Goal: Task Accomplishment & Management: Manage account settings

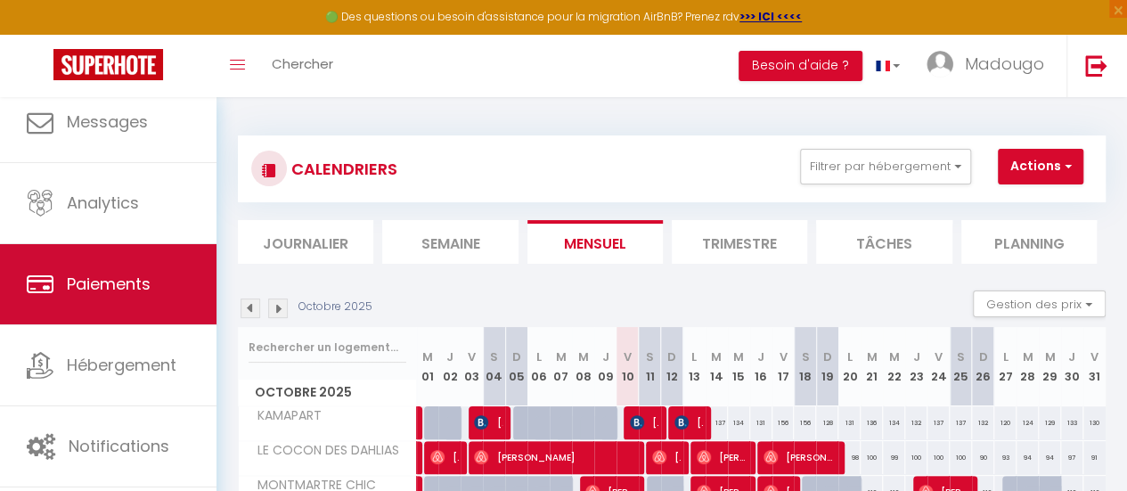
scroll to position [133, 0]
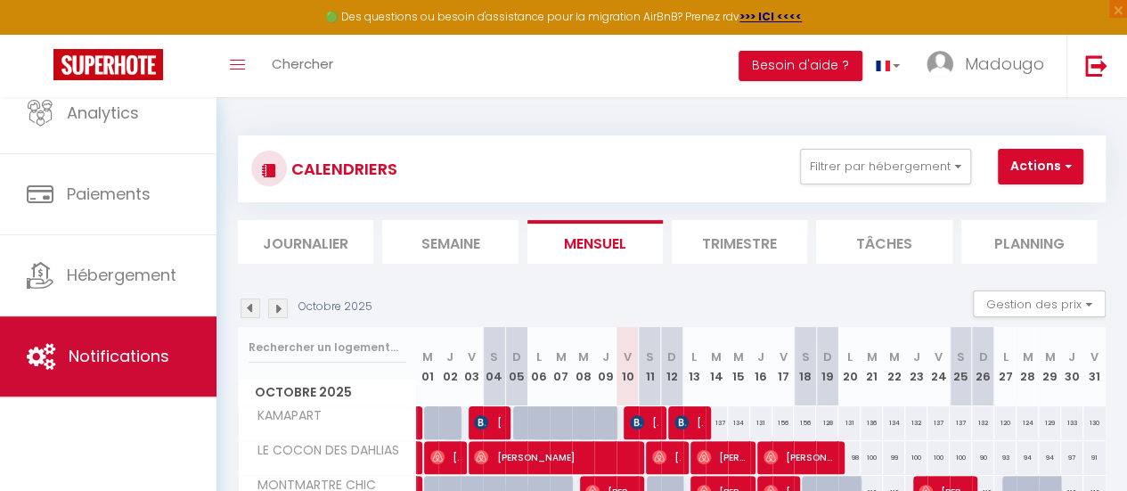
click at [139, 364] on span "Notifications" at bounding box center [119, 356] width 101 height 22
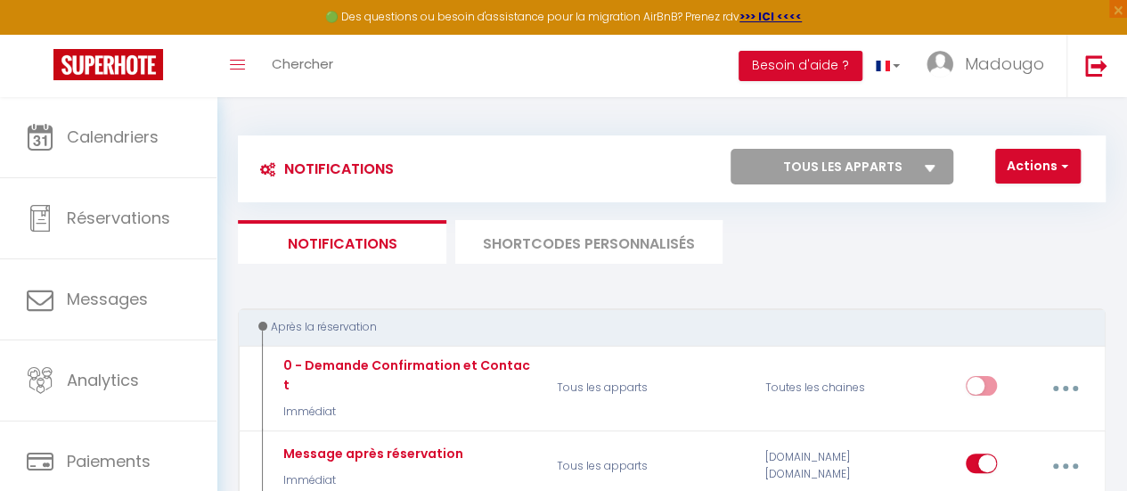
select select
checkbox input "false"
select select
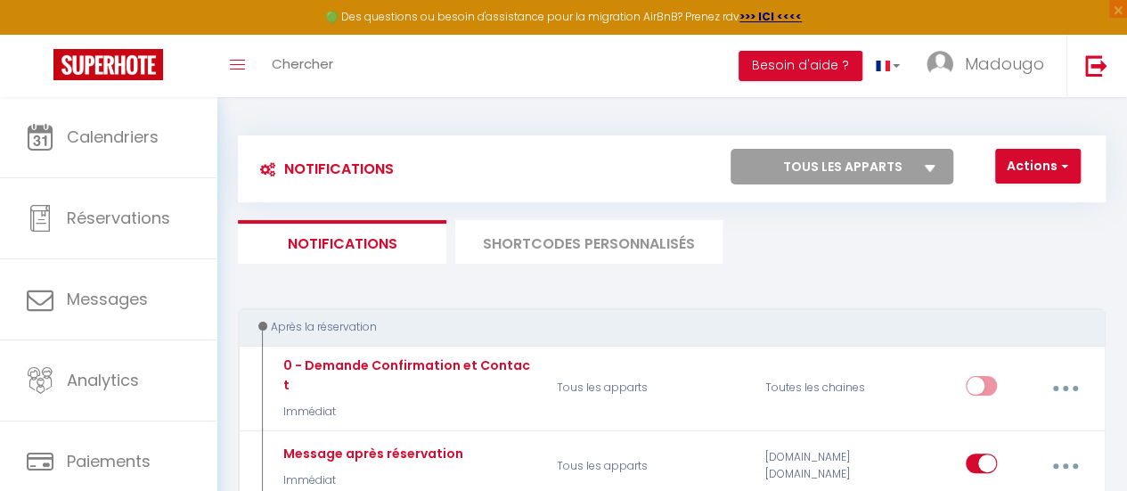
checkbox input "false"
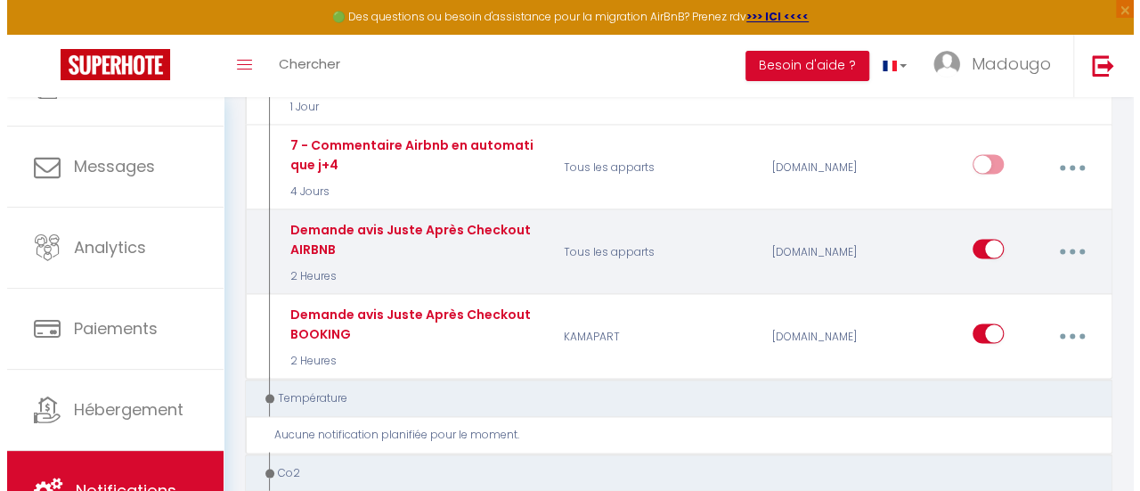
scroll to position [1514, 0]
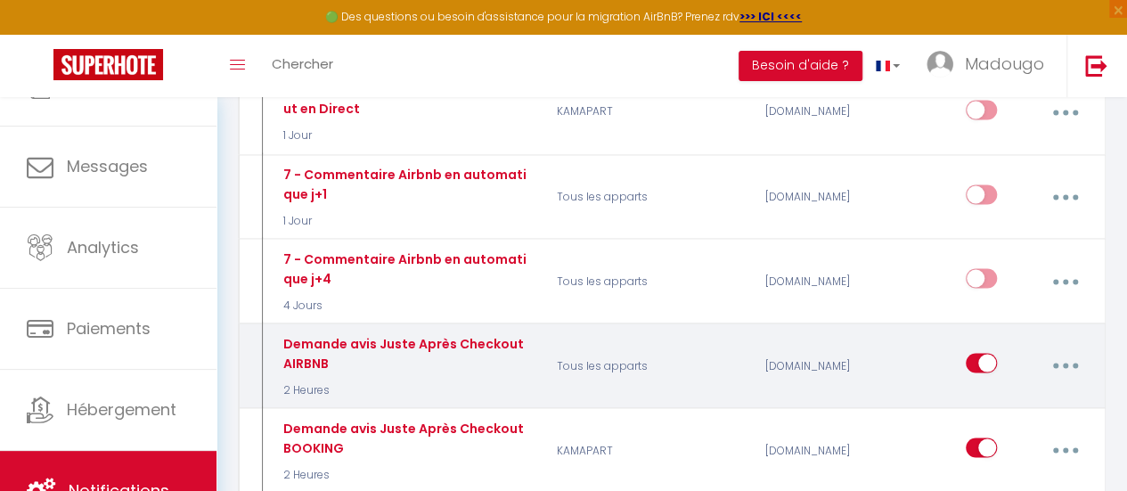
click at [1055, 348] on button "button" at bounding box center [1064, 365] width 47 height 34
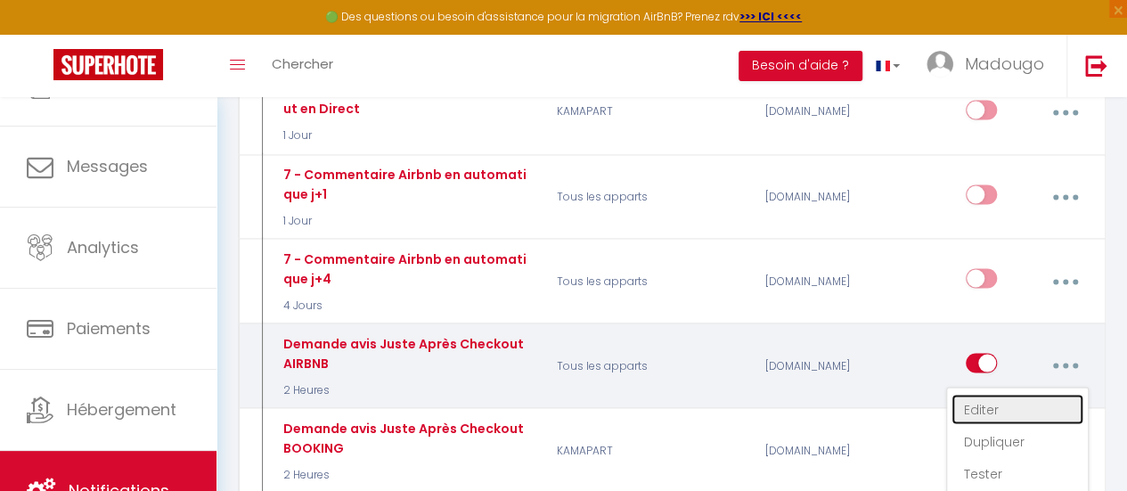
click at [995, 394] on link "Editer" at bounding box center [1017, 409] width 132 height 30
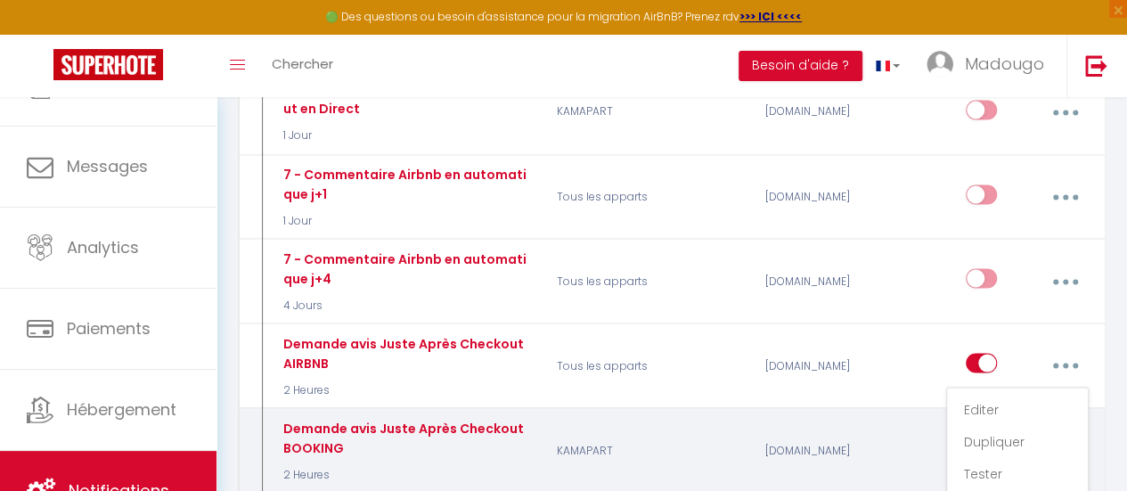
type input "Demande avis Juste Après Checkout AIRBNB"
select select "5"
select select "2 Heures"
select select "if_booking_is_paid"
checkbox input "true"
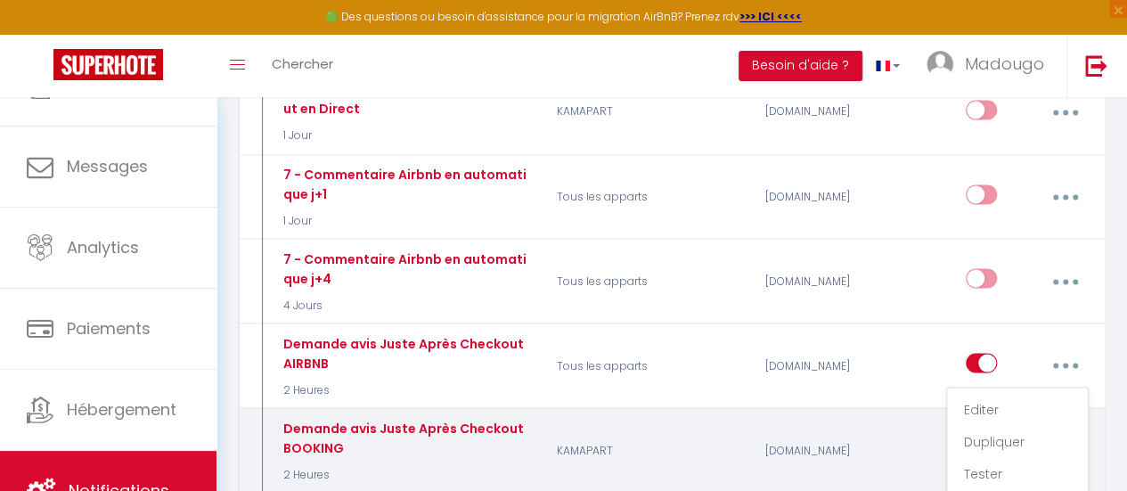
checkbox input "false"
radio input "true"
type input "[GUEST:FIRST_NAME] - Demande avis !"
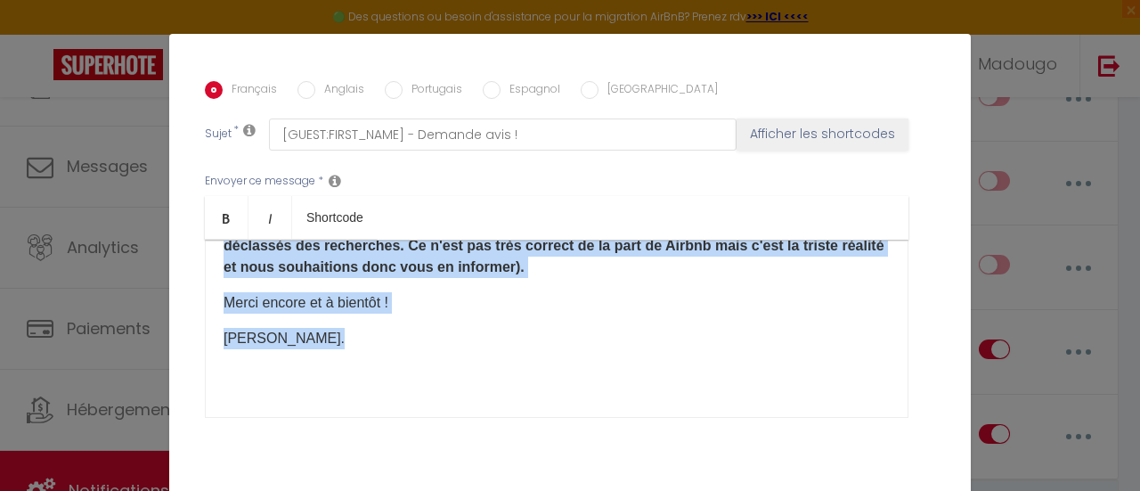
scroll to position [232, 0]
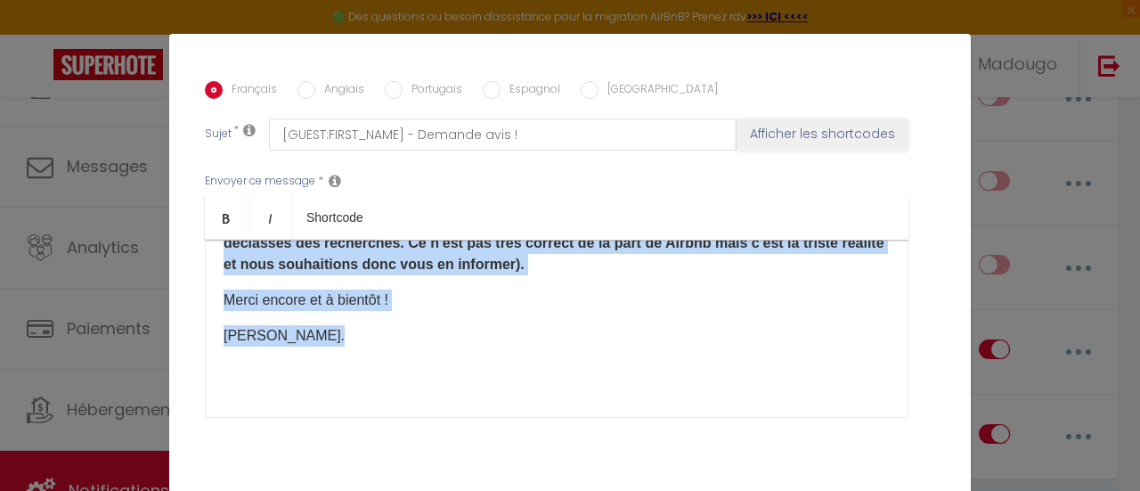
drag, startPoint x: 215, startPoint y: 245, endPoint x: 317, endPoint y: 346, distance: 144.2
click at [317, 346] on div "Bonjour [GUEST:FIRST_NAME], J’espère que vous allez bien et que votre retour se…" at bounding box center [557, 329] width 704 height 178
copy div "Bonjour [GUEST:FIRST_NAME], J’espère que vous allez bien et que votre retour se…"
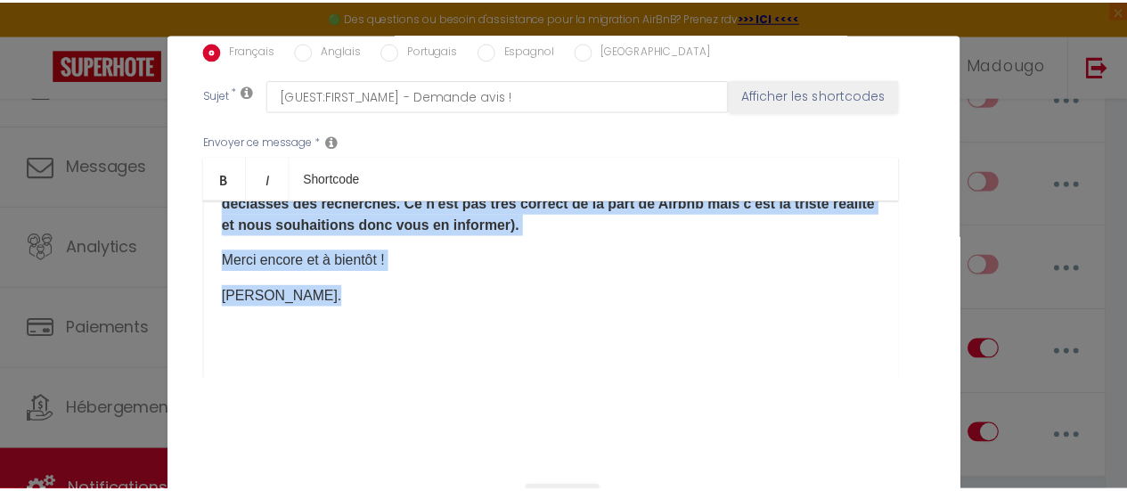
scroll to position [501, 0]
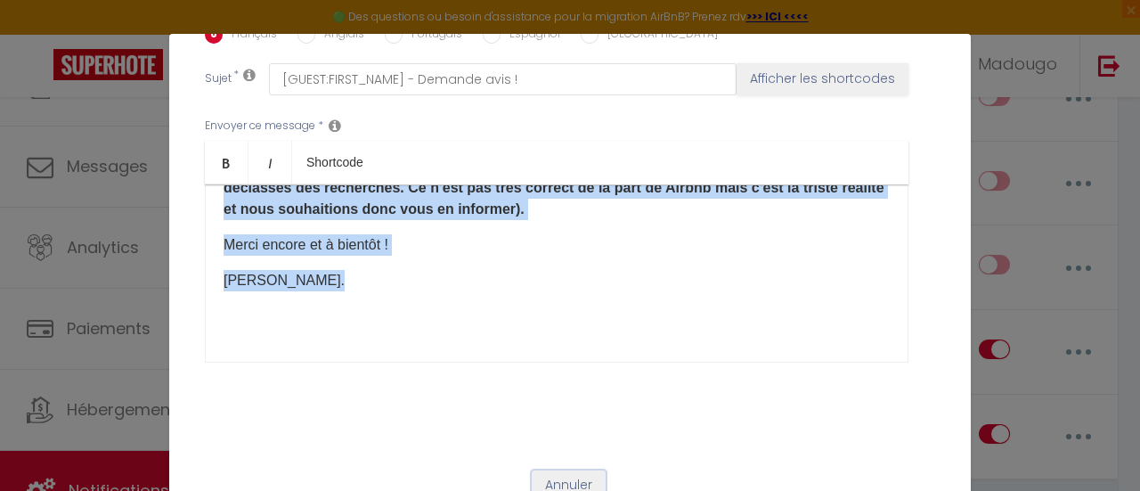
click at [575, 470] on button "Annuler" at bounding box center [569, 485] width 74 height 30
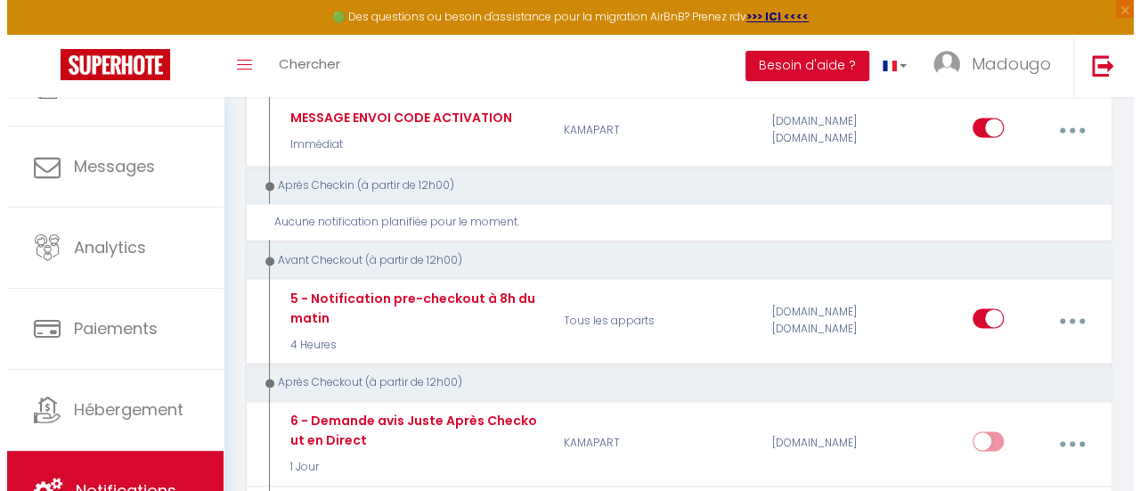
scroll to position [1158, 0]
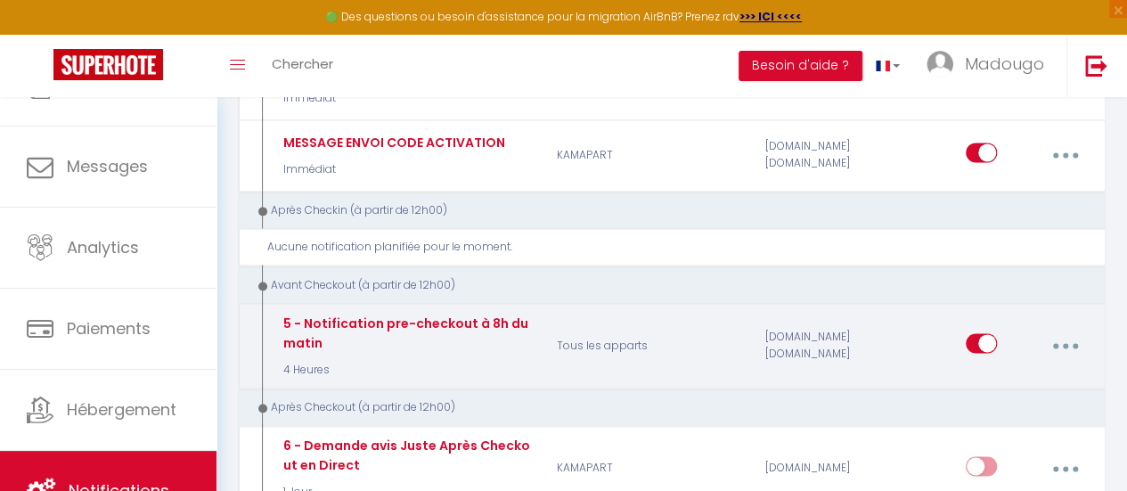
click at [1061, 329] on button "button" at bounding box center [1064, 346] width 47 height 34
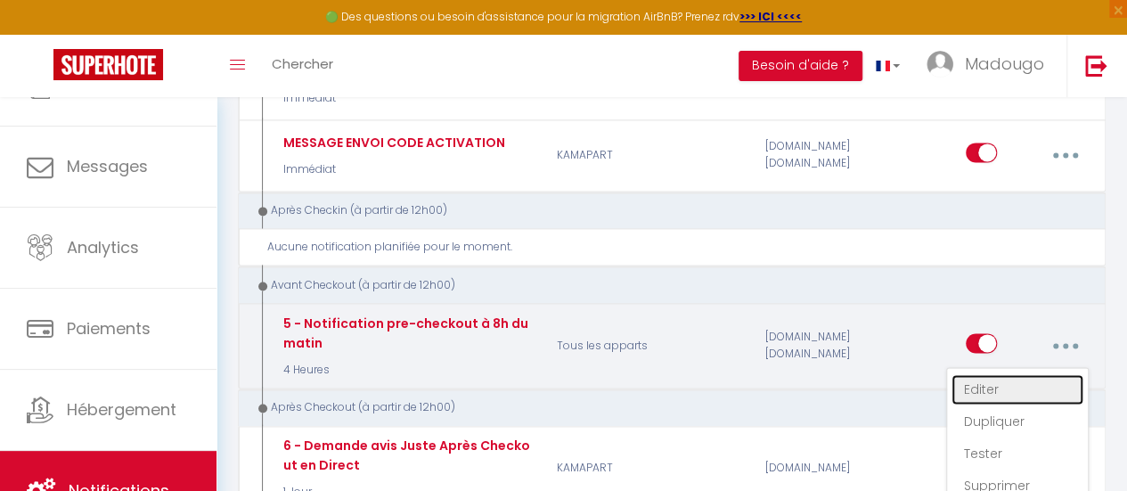
click at [1012, 374] on link "Editer" at bounding box center [1017, 389] width 132 height 30
type input "5 - Notification pre-checkout à 8h du matin"
select select "4"
select select "4 Heures"
checkbox input "true"
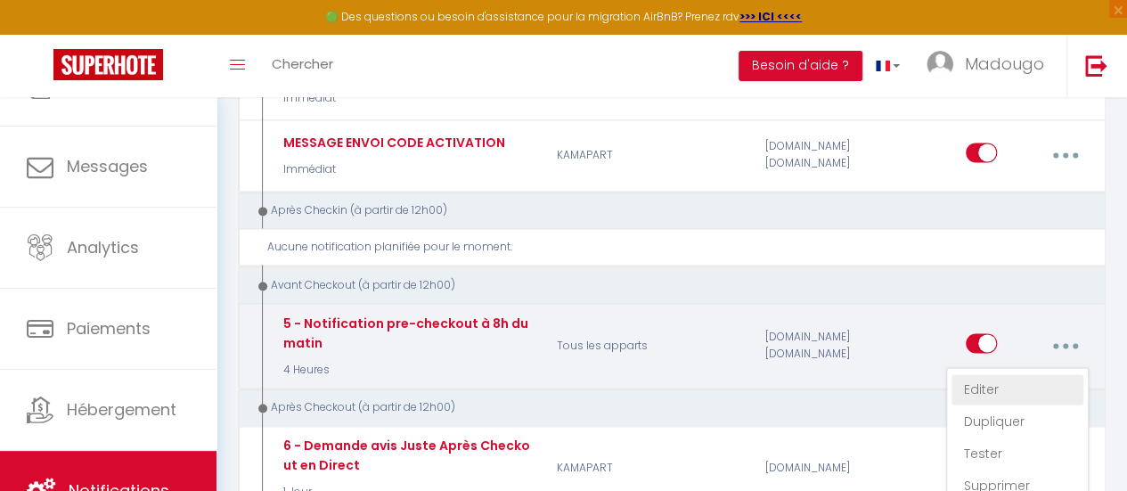
checkbox input "false"
type input "Procédure pour votre départ - [RENTAL:NAME] - [GUEST:FIRST_NAME] [GUEST:NAME]"
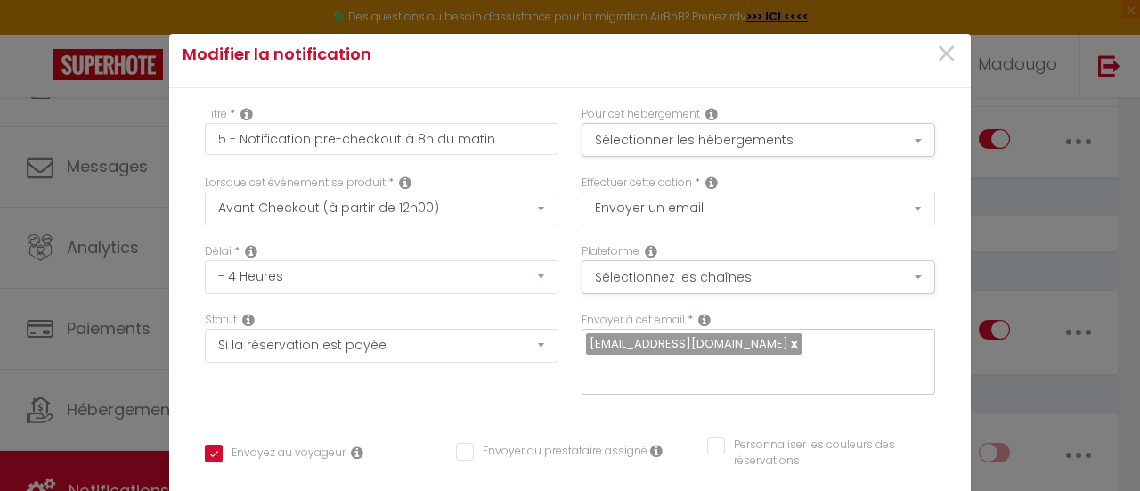
scroll to position [0, 0]
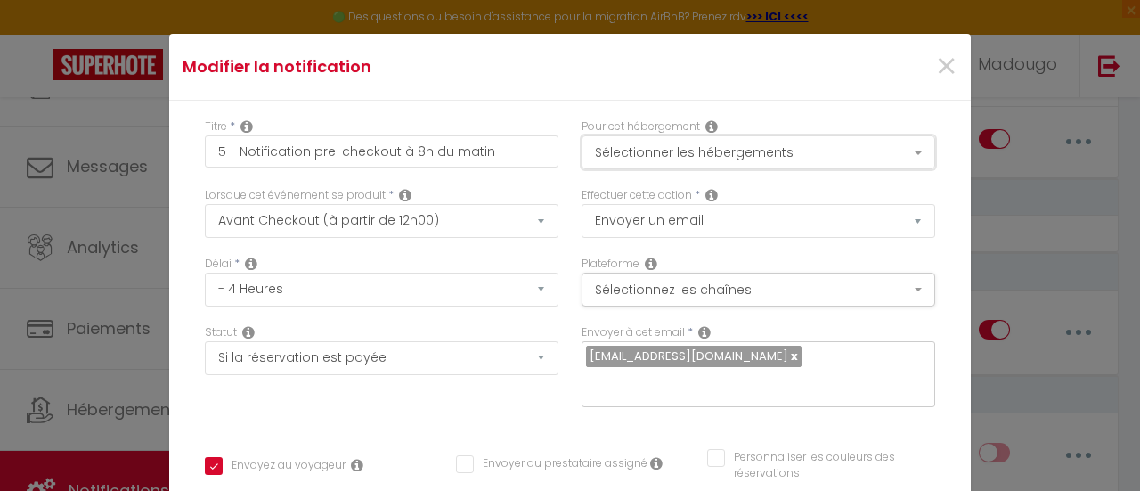
click at [768, 156] on button "Sélectionner les hébergements" at bounding box center [759, 152] width 354 height 34
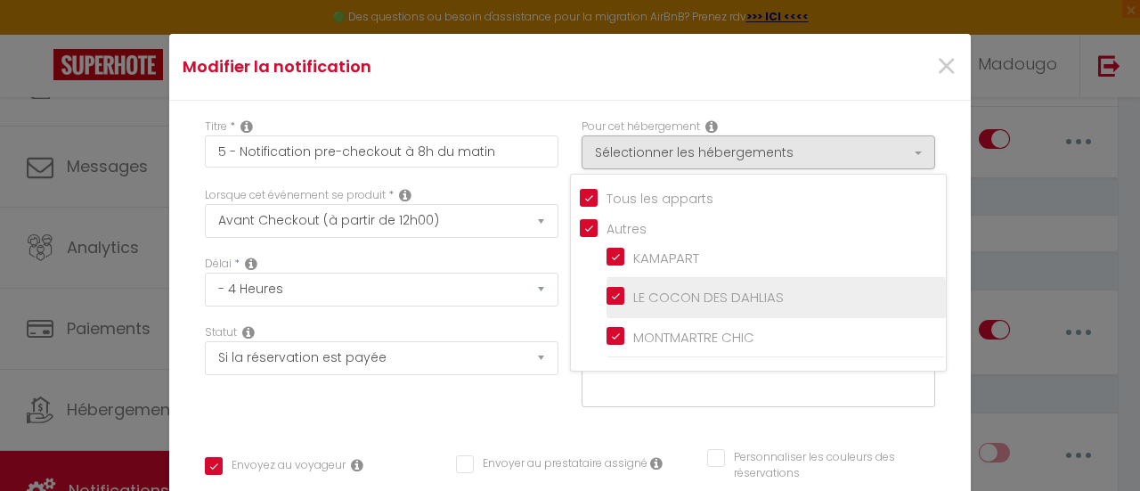
click at [607, 297] on input "LE COCON DES DAHLIAS" at bounding box center [776, 298] width 339 height 18
checkbox input "false"
checkbox input "true"
checkbox input "false"
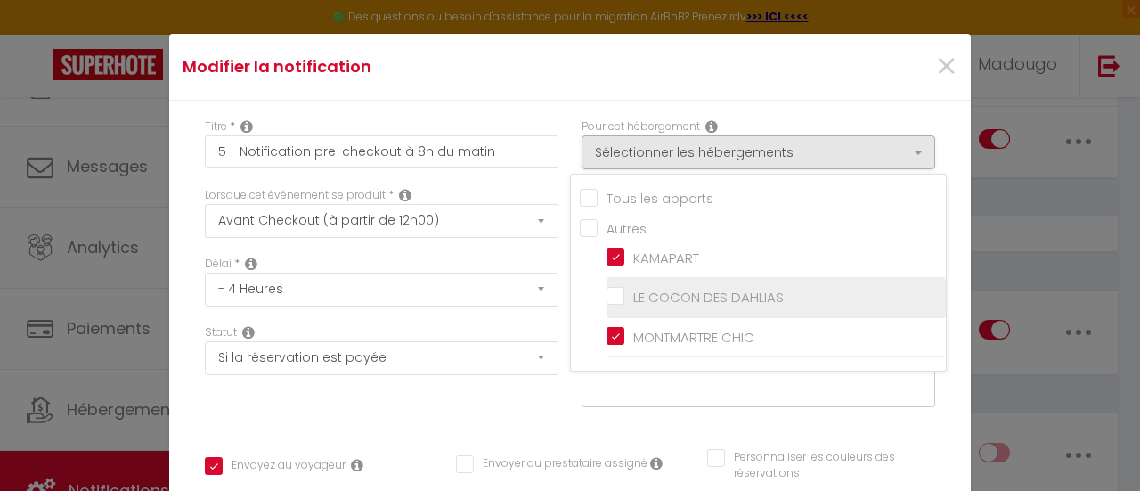
checkbox input "false"
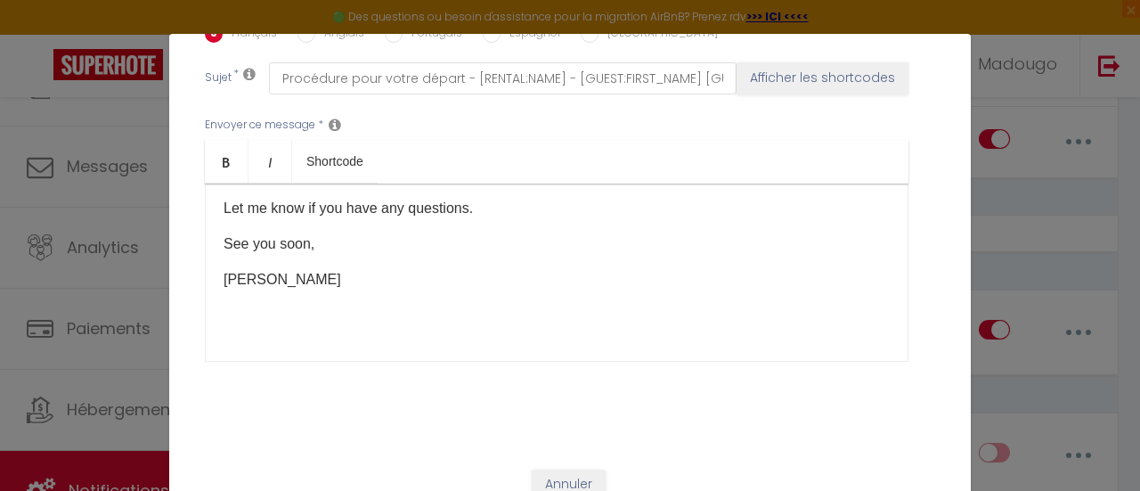
scroll to position [525, 0]
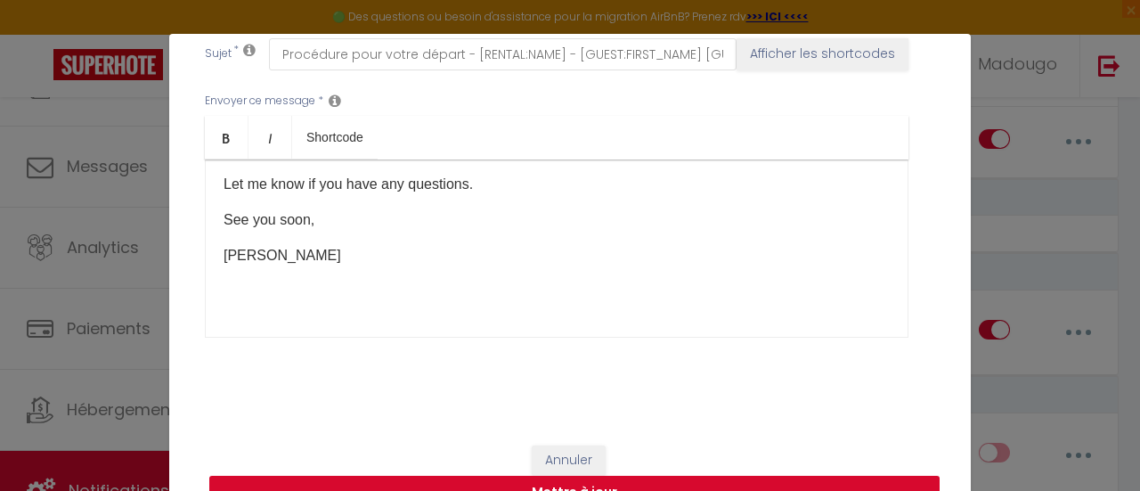
click at [632, 481] on button "Mettre à jour" at bounding box center [574, 493] width 730 height 34
checkbox input "true"
checkbox input "false"
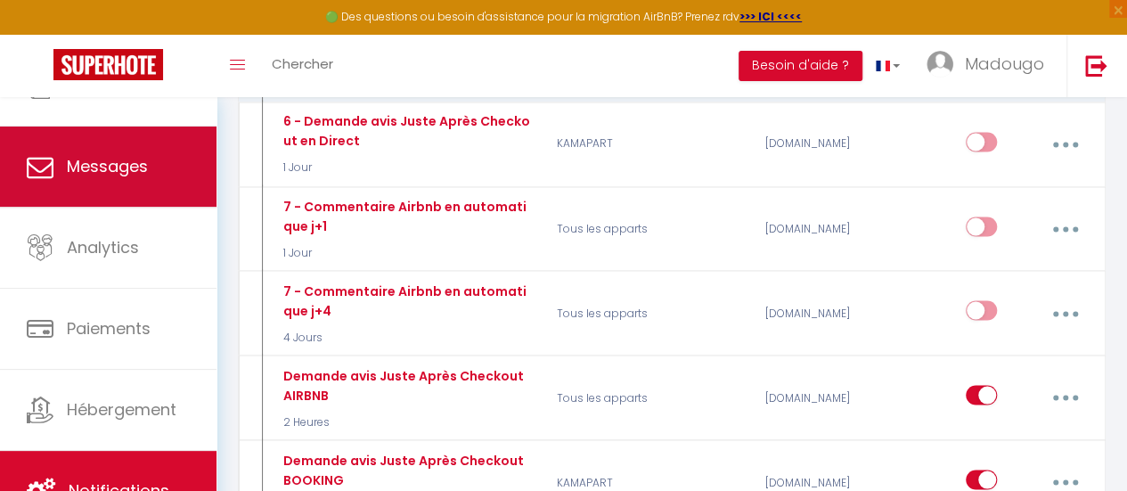
scroll to position [0, 0]
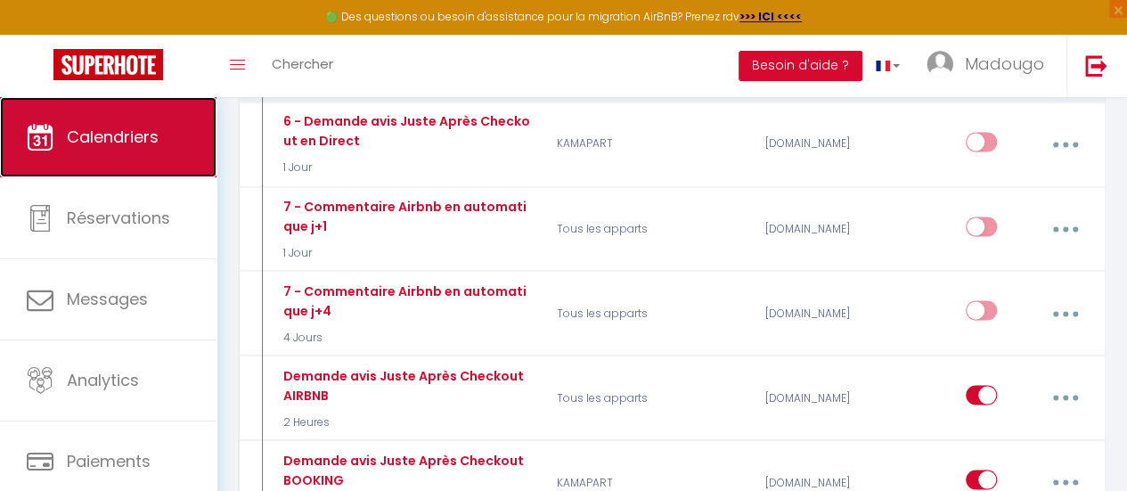
click at [146, 140] on span "Calendriers" at bounding box center [113, 137] width 92 height 22
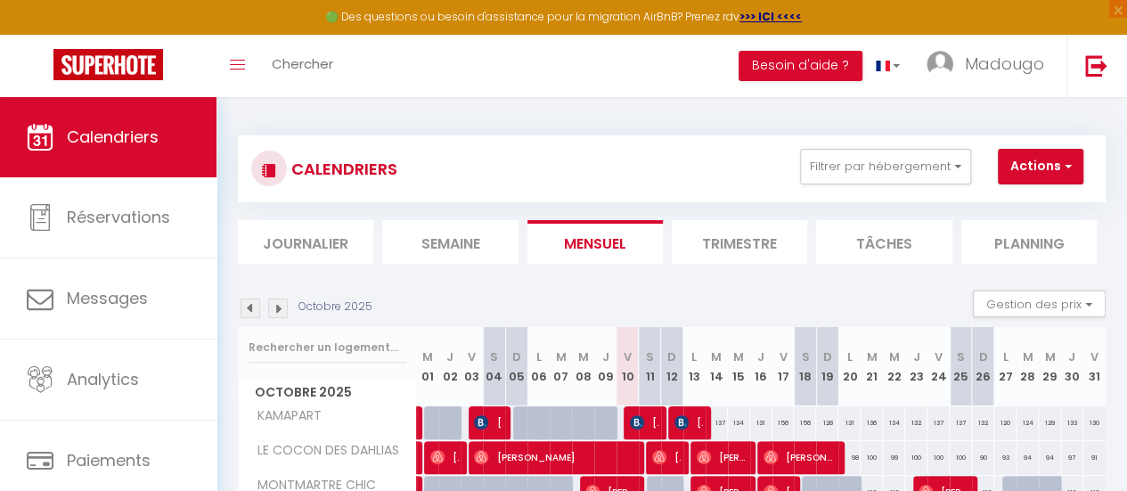
scroll to position [89, 0]
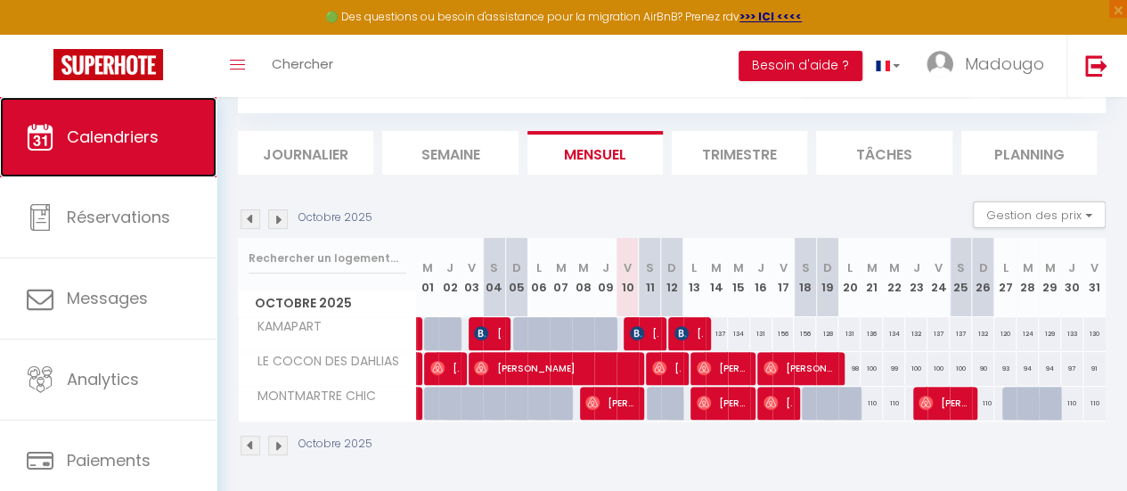
click at [114, 151] on link "Calendriers" at bounding box center [108, 137] width 216 height 80
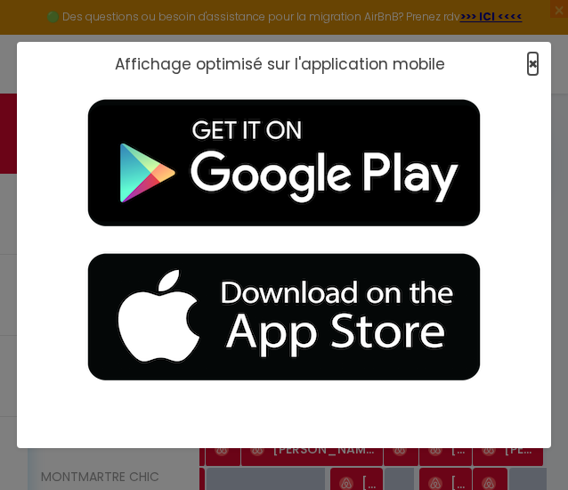
click at [533, 63] on span "×" at bounding box center [533, 64] width 10 height 22
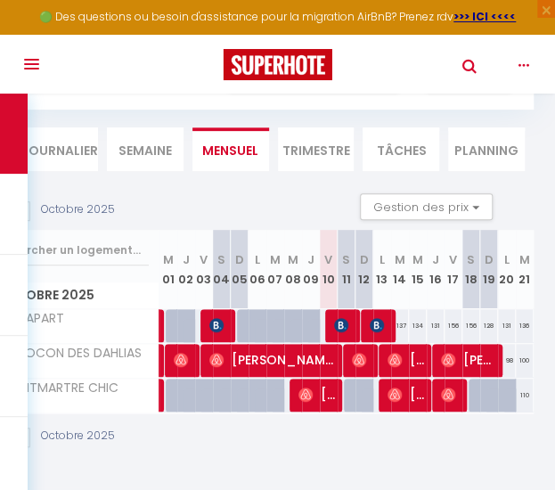
scroll to position [0, 64]
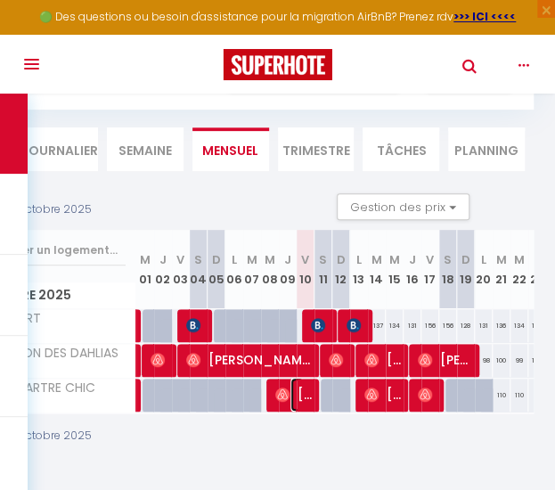
click at [299, 389] on span at bounding box center [296, 395] width 13 height 34
type input "110"
type input "Jeu 09 Octobre 2025"
type input "Ven 10 Octobre 2025"
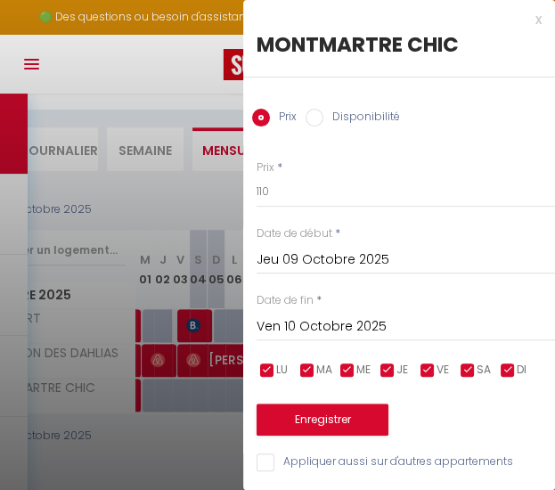
click at [525, 20] on div "x" at bounding box center [392, 19] width 298 height 21
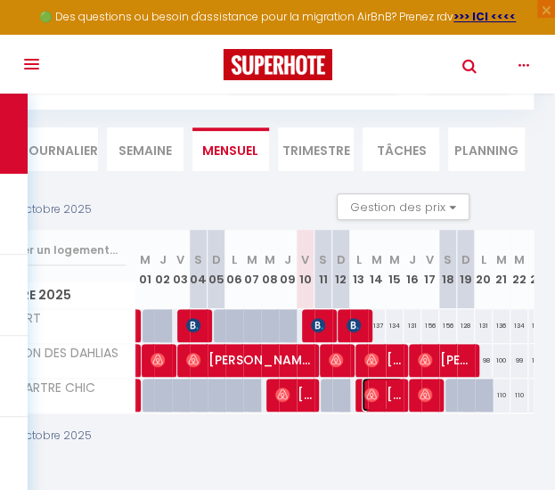
click at [393, 392] on span "[PERSON_NAME]" at bounding box center [383, 395] width 42 height 34
select select "OK"
select select "0"
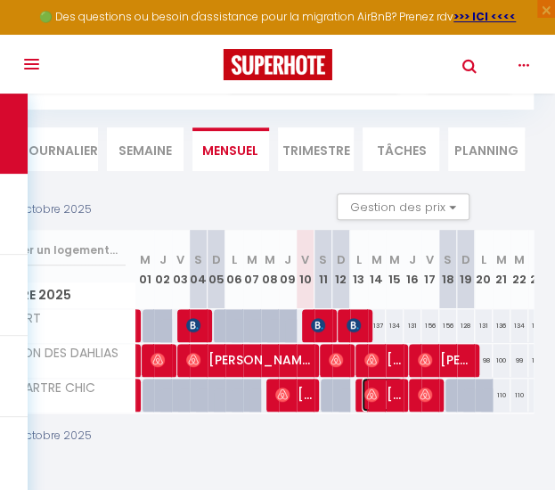
select select "1"
select select
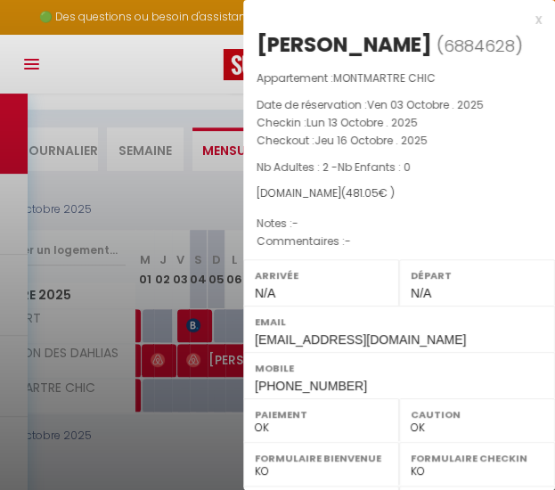
click at [523, 18] on div "x" at bounding box center [392, 19] width 298 height 21
